Goal: Communication & Community: Participate in discussion

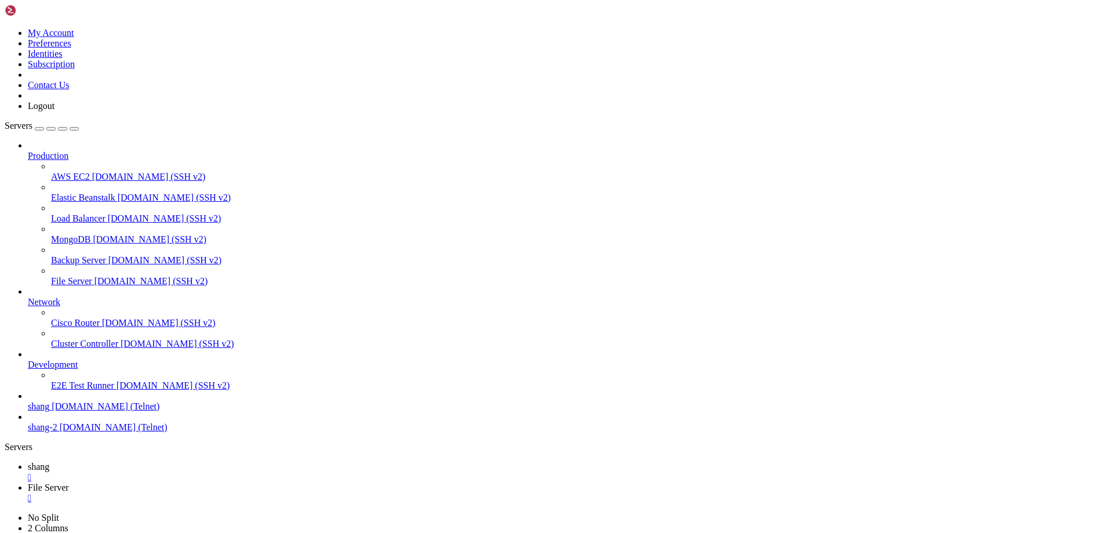
scroll to position [11, 2]
click at [28, 461] on icon at bounding box center [28, 466] width 0 height 10
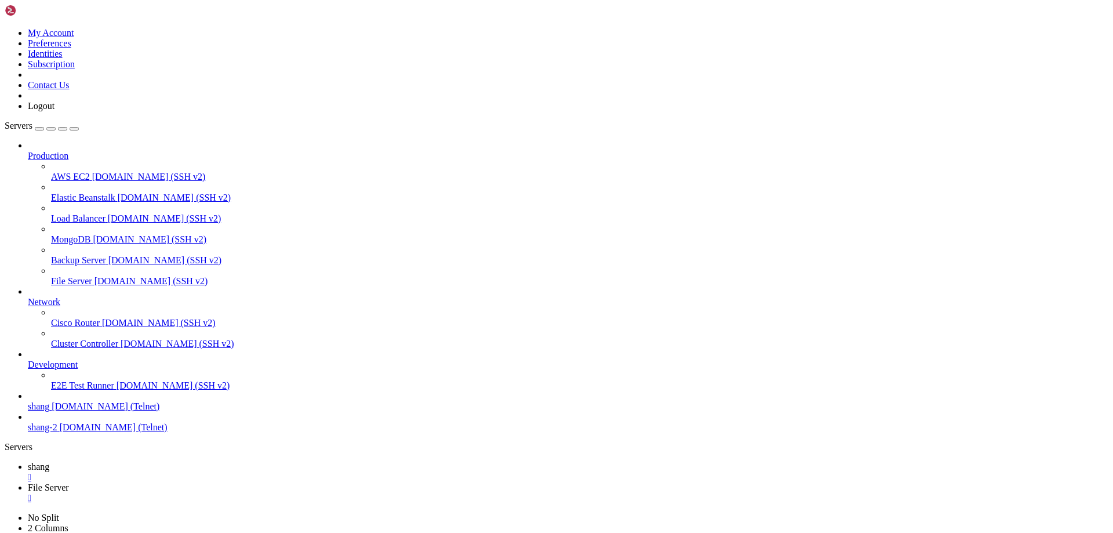
scroll to position [16481, 0]
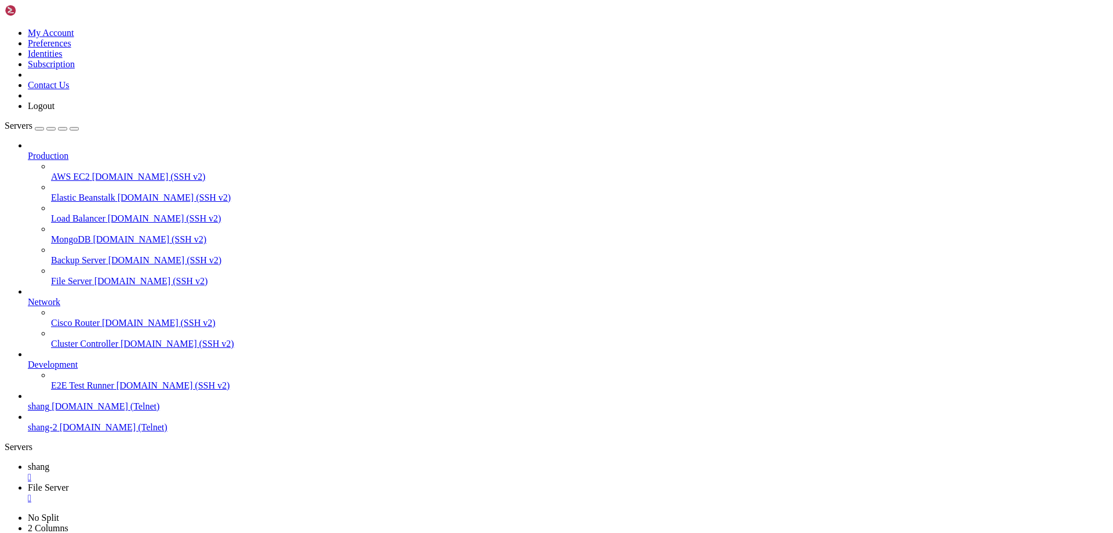
drag, startPoint x: 87, startPoint y: 1099, endPoint x: 11, endPoint y: 1098, distance: 75.9
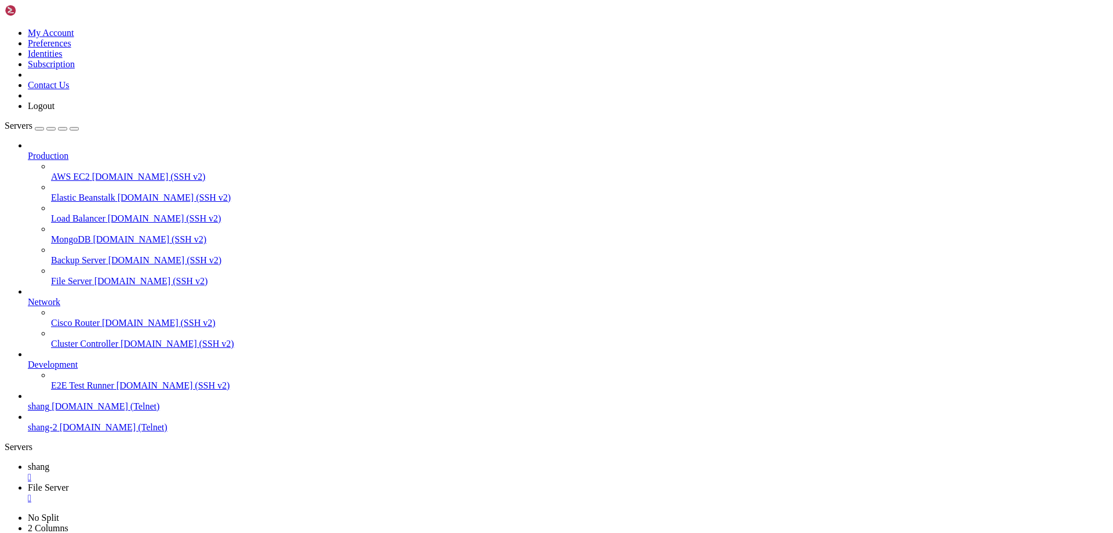
scroll to position [19123, 0]
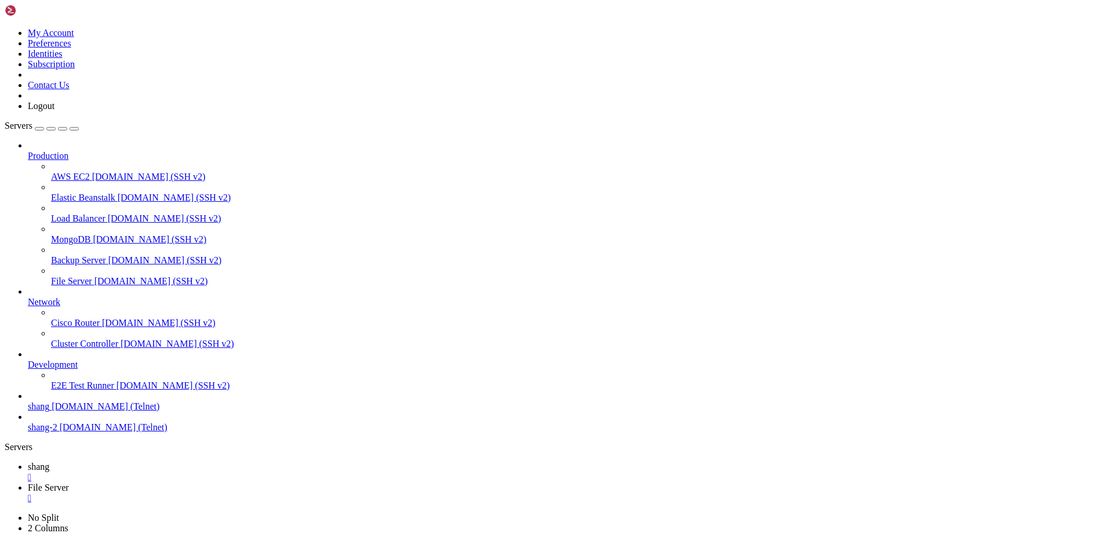
scroll to position [20053, 0]
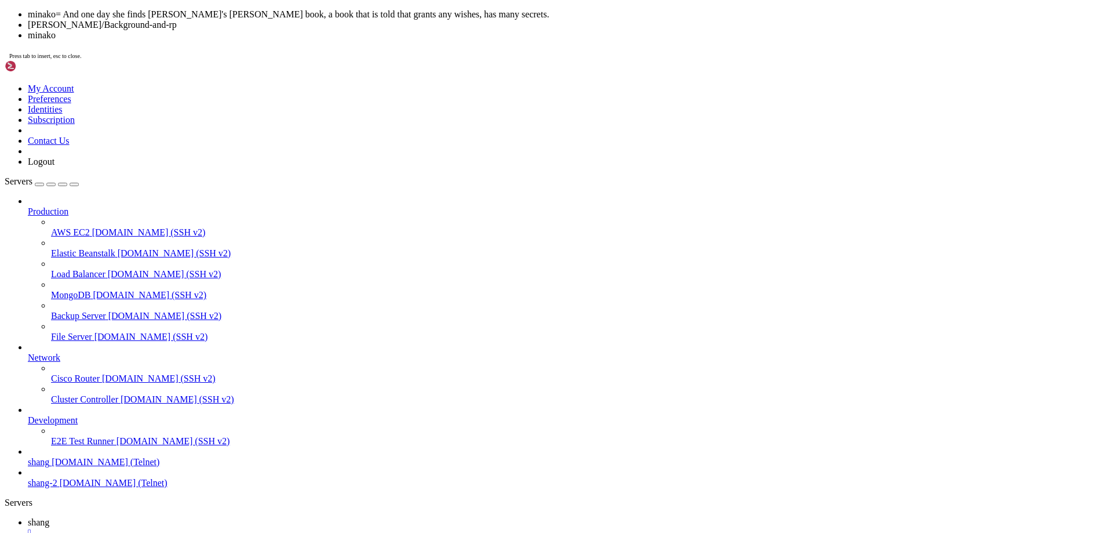
scroll to position [21218, 0]
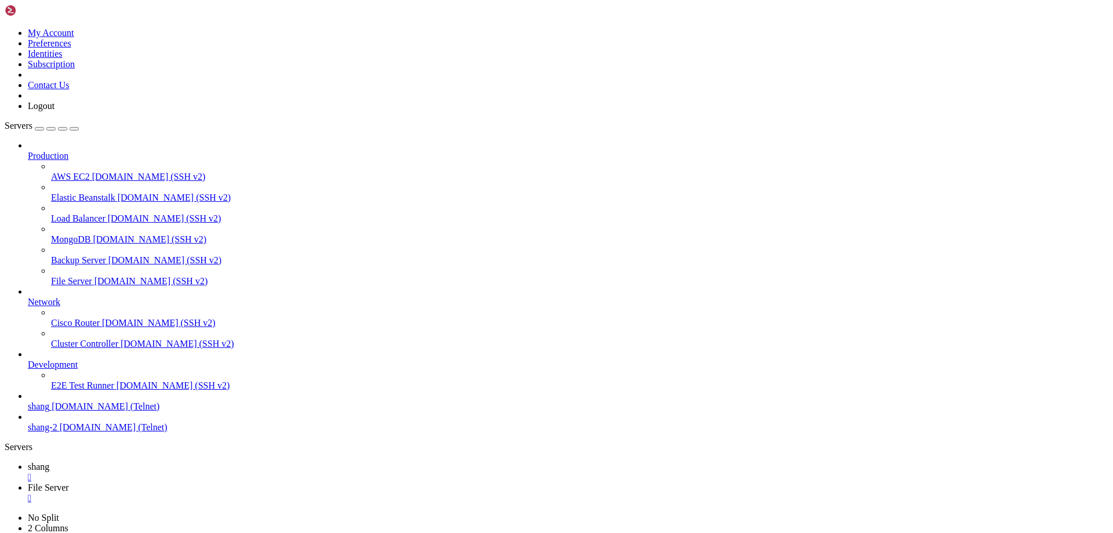
click at [69, 482] on span "File Server" at bounding box center [48, 487] width 41 height 10
click at [49, 461] on span "shang" at bounding box center [38, 466] width 21 height 10
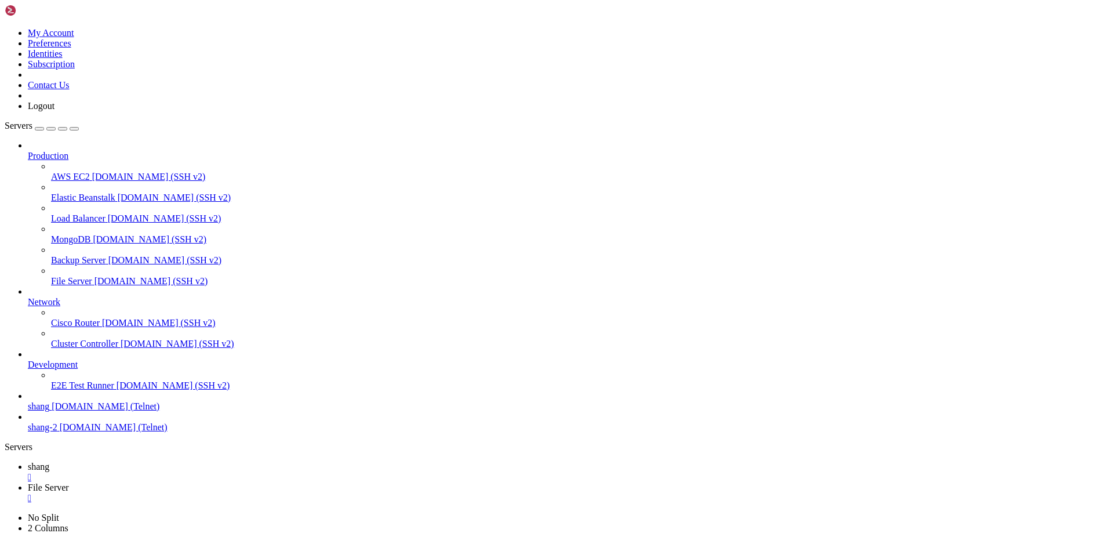
drag, startPoint x: 49, startPoint y: 1137, endPoint x: 9, endPoint y: 1142, distance: 40.8
drag, startPoint x: 46, startPoint y: 1121, endPoint x: 172, endPoint y: 1120, distance: 125.8
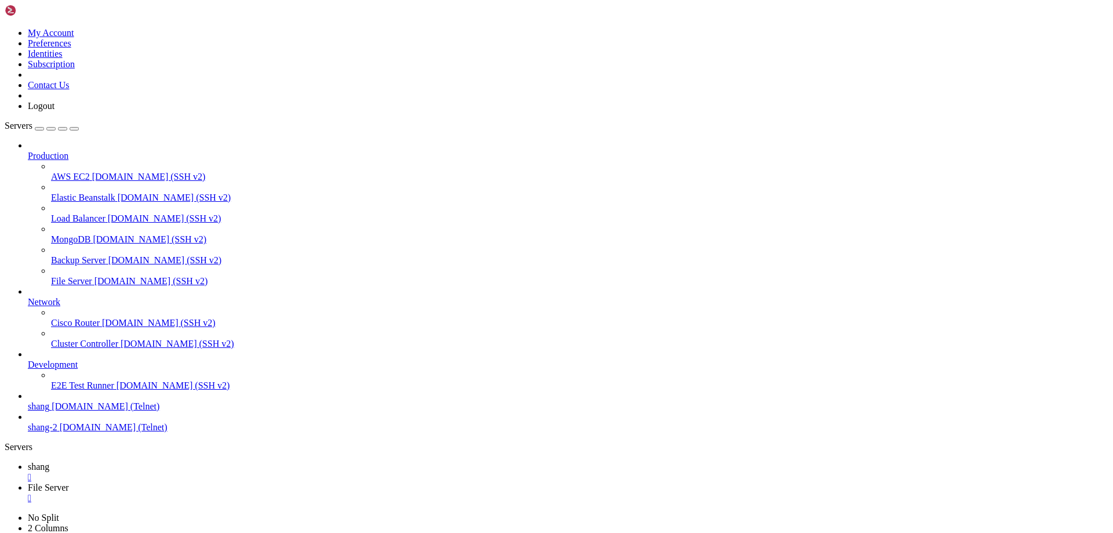
scroll to position [22166, 0]
